Goal: Task Accomplishment & Management: Use online tool/utility

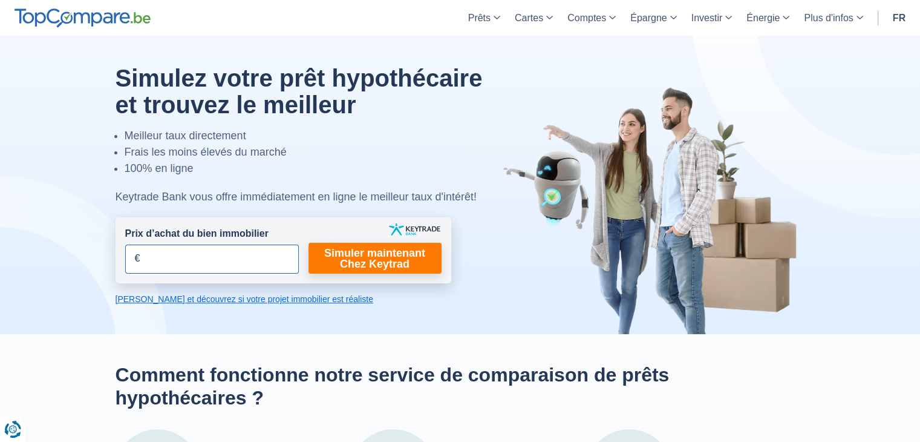
click at [229, 260] on input "Prix d’achat du bien immobilier" at bounding box center [212, 258] width 174 height 29
type input "495.000"
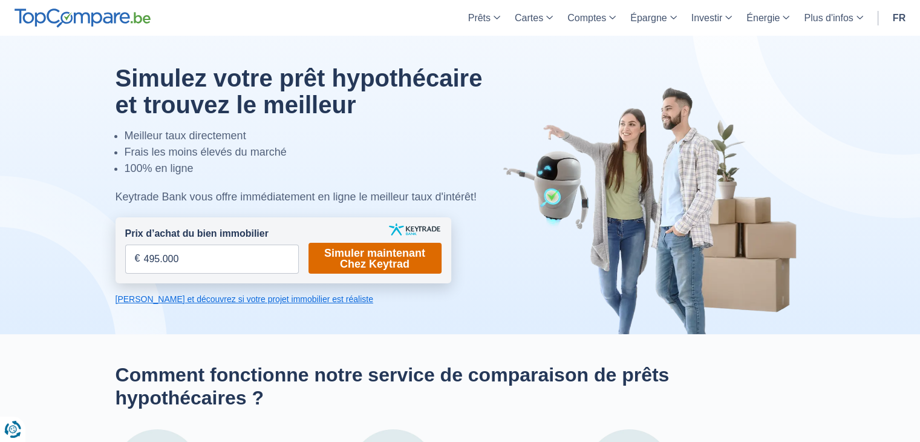
click at [321, 250] on link "Simuler maintenant Chez Keytrad" at bounding box center [375, 258] width 133 height 31
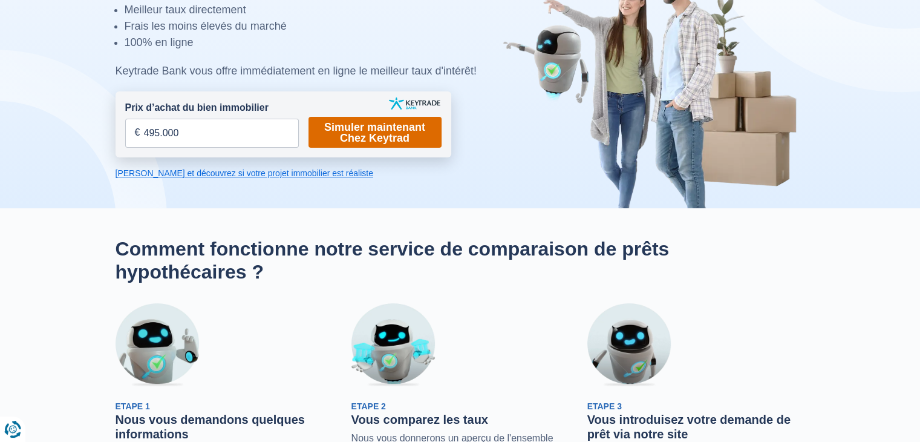
scroll to position [87, 0]
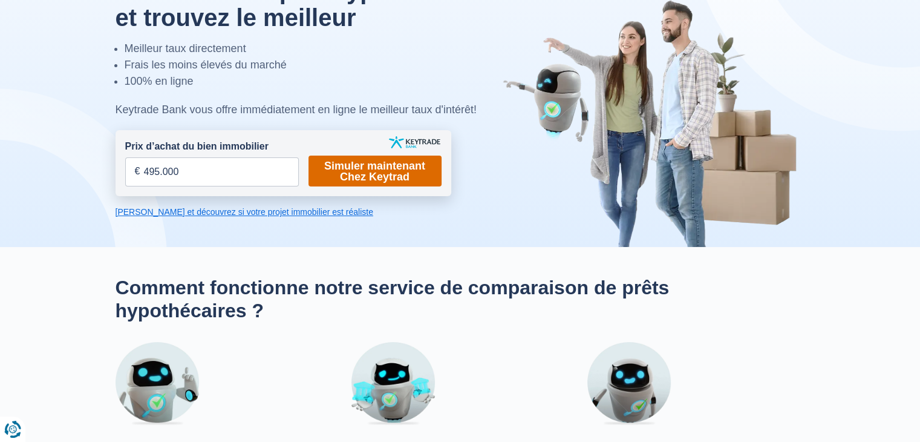
click at [352, 172] on link "Simuler maintenant Chez Keytrad" at bounding box center [375, 171] width 133 height 31
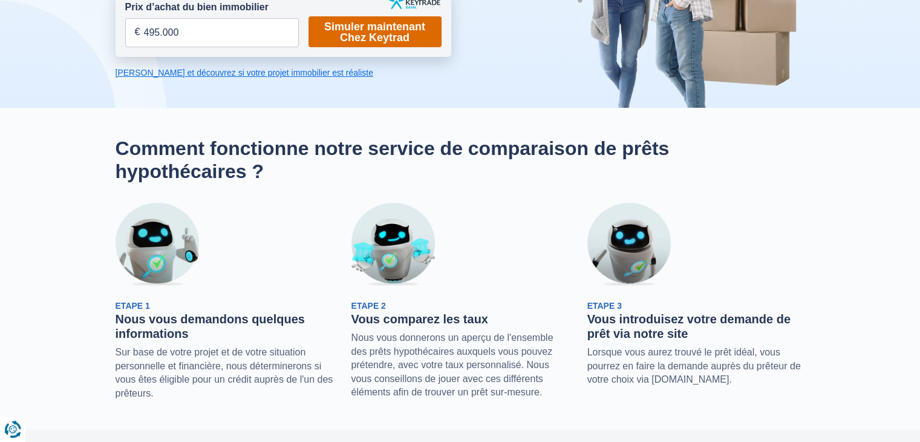
scroll to position [0, 0]
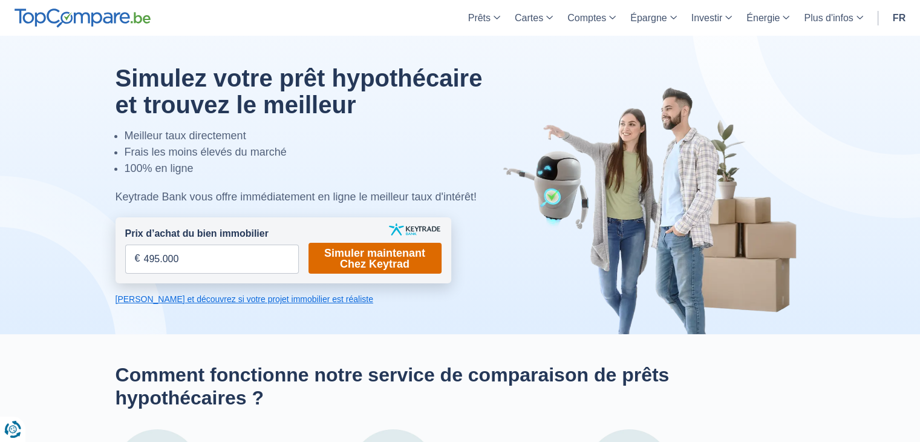
click at [366, 268] on link "Simuler maintenant Chez Keytrad" at bounding box center [375, 258] width 133 height 31
click at [323, 315] on div at bounding box center [461, 185] width 708 height 298
click at [346, 258] on link "Simuler maintenant Chez Keytrad" at bounding box center [375, 258] width 133 height 31
